Goal: Obtain resource: Download file/media

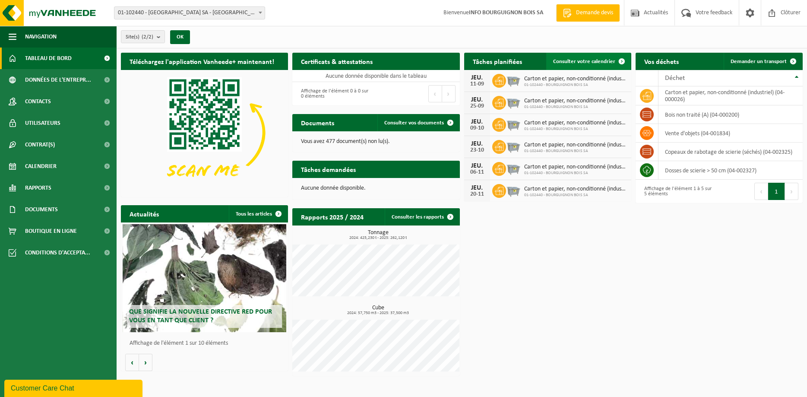
click at [595, 60] on span "Consulter votre calendrier" at bounding box center [584, 62] width 62 height 6
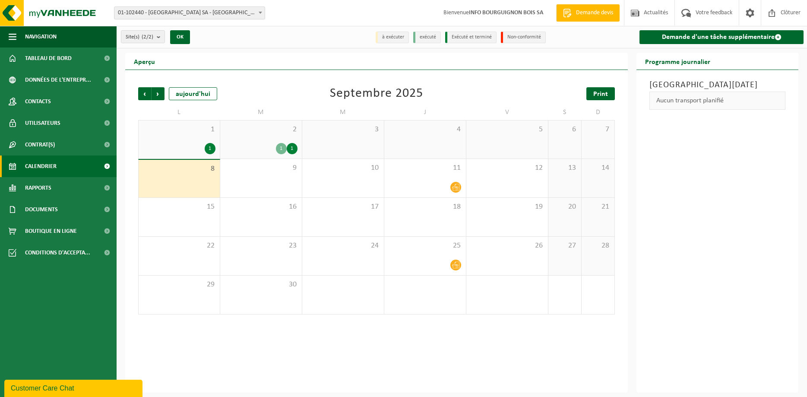
click at [612, 94] on link "Print" at bounding box center [601, 93] width 29 height 13
click at [160, 91] on span "Suivant" at bounding box center [158, 93] width 13 height 13
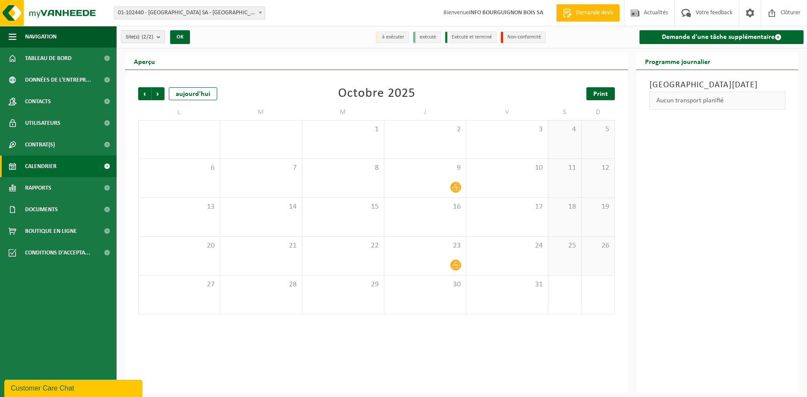
click at [593, 94] on link "Print" at bounding box center [601, 93] width 29 height 13
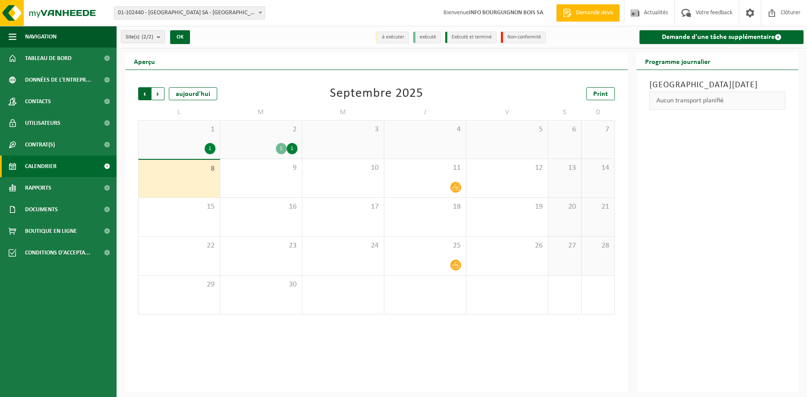
click at [157, 94] on span "Suivant" at bounding box center [158, 93] width 13 height 13
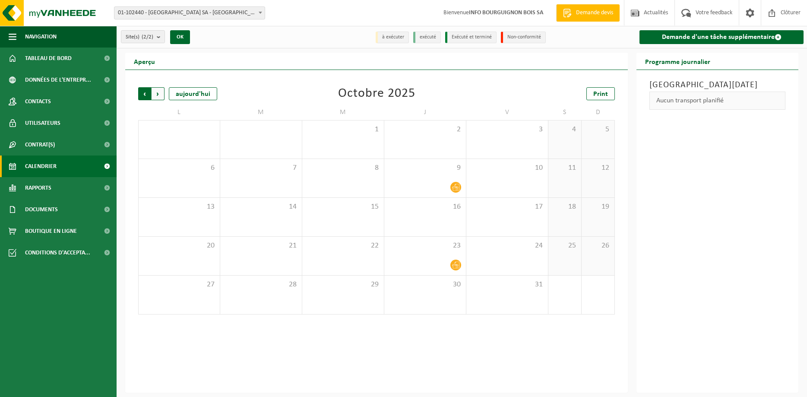
click at [157, 94] on span "Suivant" at bounding box center [158, 93] width 13 height 13
click at [595, 91] on span "Print" at bounding box center [601, 94] width 15 height 7
click at [162, 95] on span "Suivant" at bounding box center [158, 93] width 13 height 13
click at [143, 93] on span "Précédent" at bounding box center [144, 93] width 13 height 13
click at [162, 92] on span "Suivant" at bounding box center [158, 93] width 13 height 13
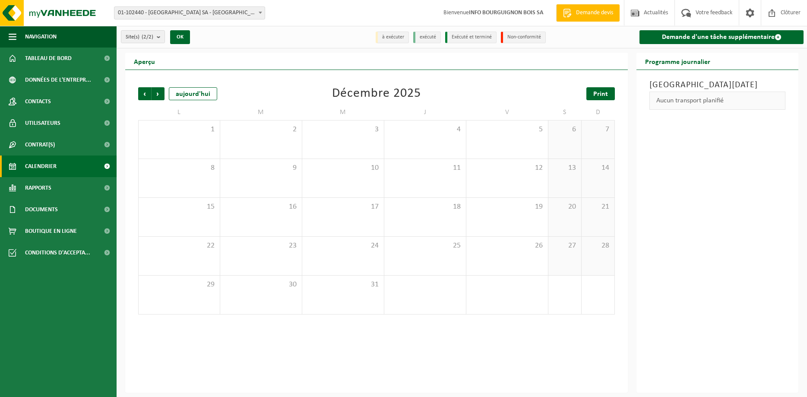
click at [606, 95] on span "Print" at bounding box center [601, 94] width 15 height 7
